Goal: Task Accomplishment & Management: Manage account settings

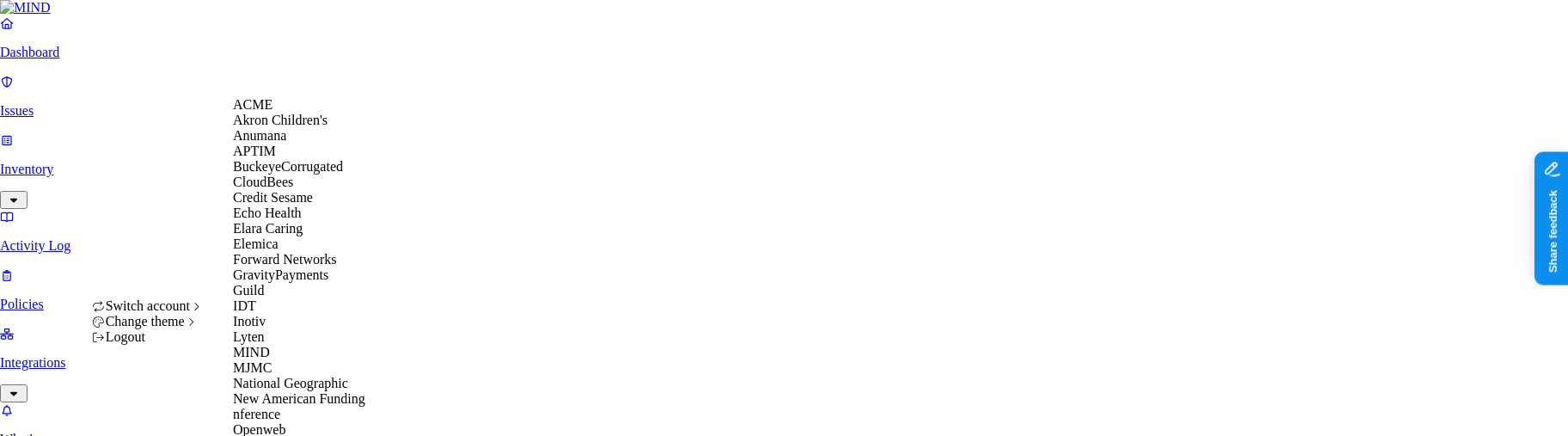
scroll to position [667, 0]
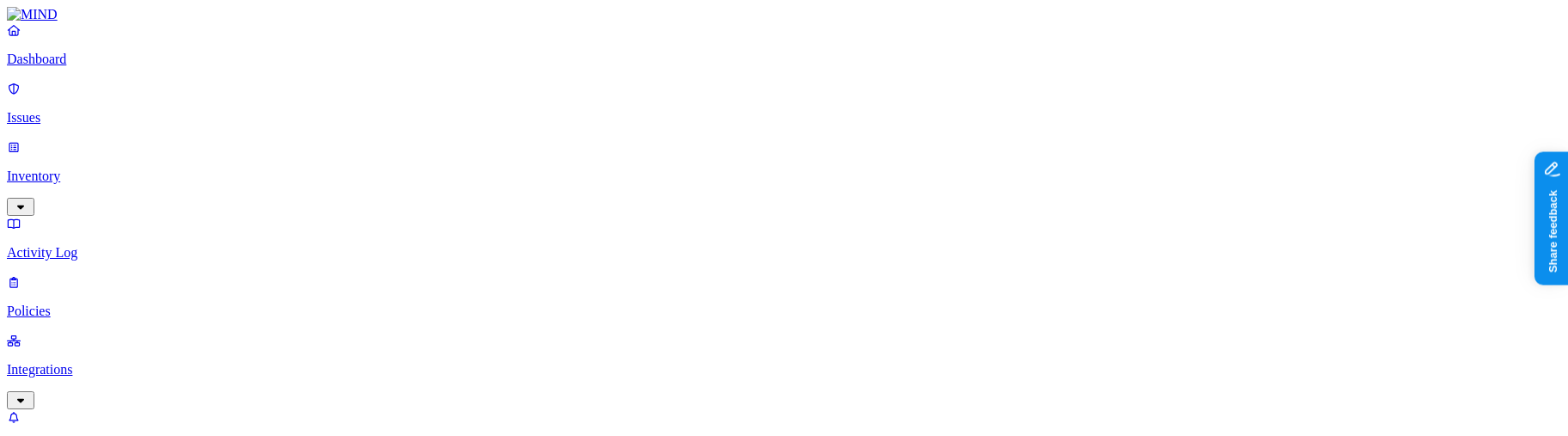
click at [573, 148] on div "Insider threat" at bounding box center [573, 171] width 0 height 47
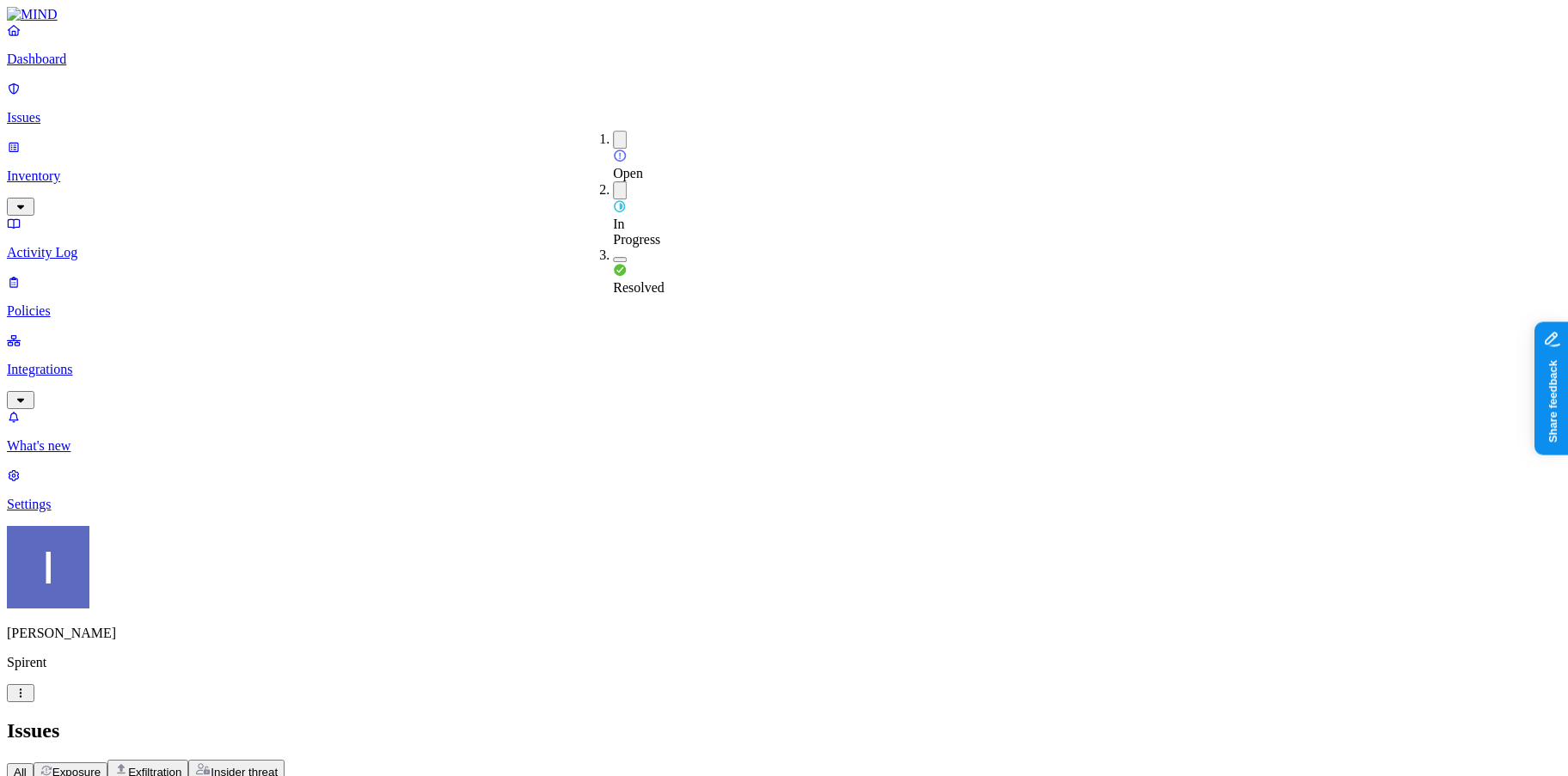
click at [613, 248] on div "Resolved" at bounding box center [613, 272] width 0 height 49
click at [755, 759] on div "All Exposure Exfiltration Insider threat" at bounding box center [784, 770] width 1554 height 21
